Goal: Download file/media

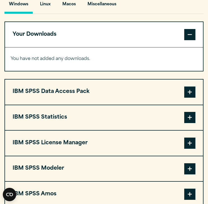
scroll to position [424, 0]
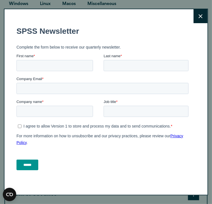
click at [189, 17] on div "Close" at bounding box center [106, 102] width 204 height 187
click at [193, 18] on button "Close" at bounding box center [200, 16] width 14 height 14
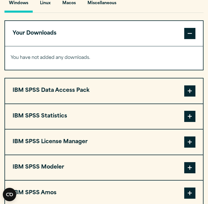
click at [21, 6] on button "Windows" at bounding box center [18, 5] width 28 height 16
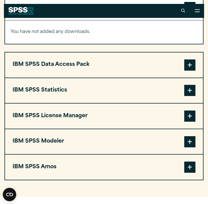
scroll to position [447, 0]
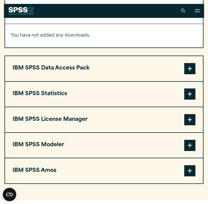
click at [71, 84] on button "IBM SPSS Statistics" at bounding box center [104, 94] width 198 height 25
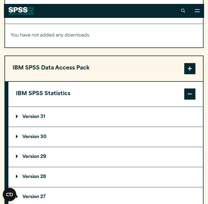
click at [68, 75] on button "IBM SPSS Data Access Pack" at bounding box center [104, 68] width 198 height 25
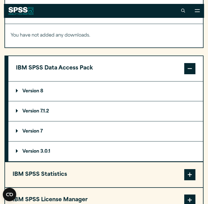
click at [68, 75] on button "IBM SPSS Data Access Pack" at bounding box center [105, 68] width 194 height 25
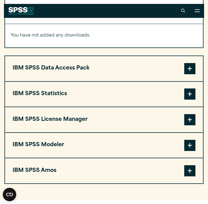
click at [66, 96] on button "IBM SPSS Statistics" at bounding box center [104, 94] width 198 height 25
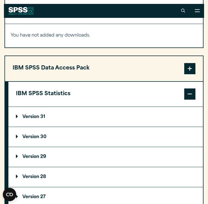
click at [55, 138] on summary "Version 30" at bounding box center [105, 137] width 194 height 20
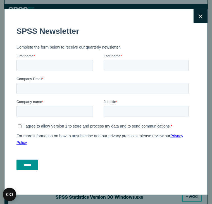
click at [199, 12] on button "Close" at bounding box center [200, 16] width 14 height 14
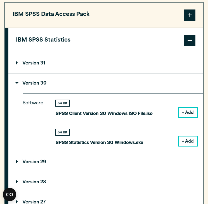
scroll to position [525, 0]
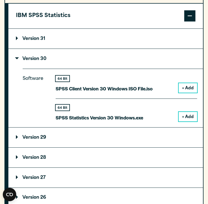
click at [187, 116] on button "+ Add" at bounding box center [187, 116] width 18 height 9
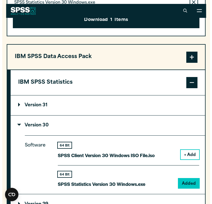
scroll to position [458, 0]
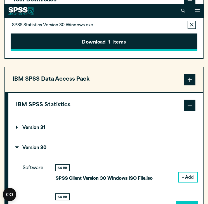
click at [87, 41] on button "Download 1 Items" at bounding box center [104, 42] width 187 height 17
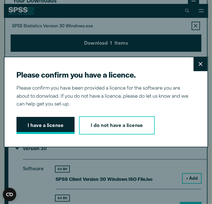
click at [46, 121] on button "I have a license" at bounding box center [45, 125] width 58 height 17
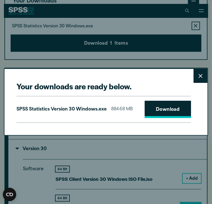
click at [148, 108] on link "Download" at bounding box center [168, 109] width 46 height 17
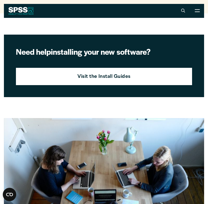
scroll to position [625, 0]
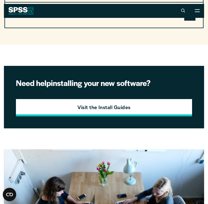
click at [99, 101] on link "Visit the Install Guides" at bounding box center [104, 107] width 176 height 17
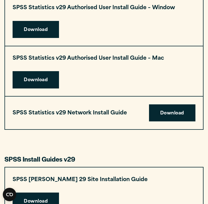
scroll to position [614, 0]
